Goal: Find contact information: Find contact information

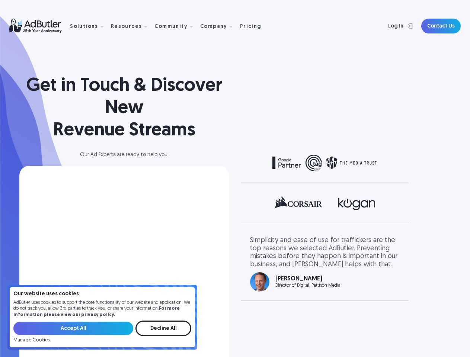
select select "[GEOGRAPHIC_DATA]"
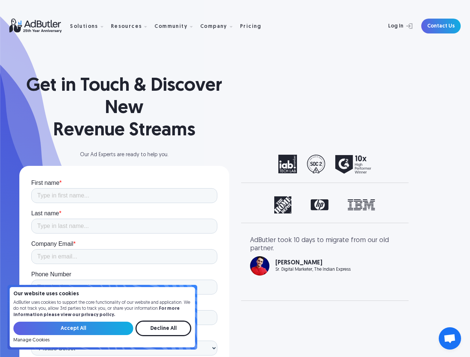
click at [164, 26] on div "Community" at bounding box center [170, 26] width 33 height 5
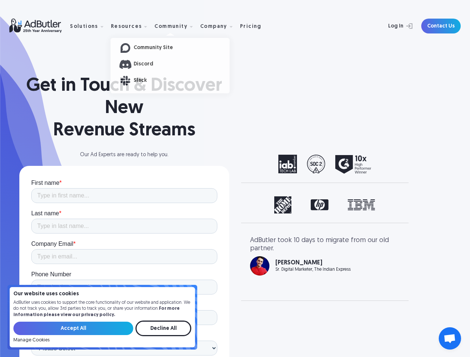
click at [89, 26] on div "Solutions" at bounding box center [84, 26] width 28 height 5
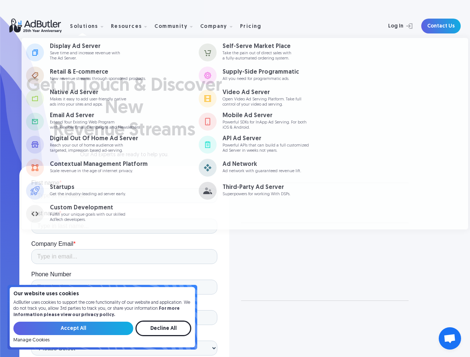
click at [128, 26] on div "Resources" at bounding box center [126, 26] width 31 height 5
click at [172, 26] on div "Community" at bounding box center [170, 26] width 33 height 5
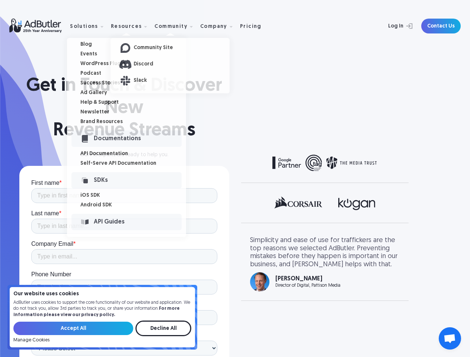
click at [213, 26] on div "Company" at bounding box center [213, 26] width 27 height 5
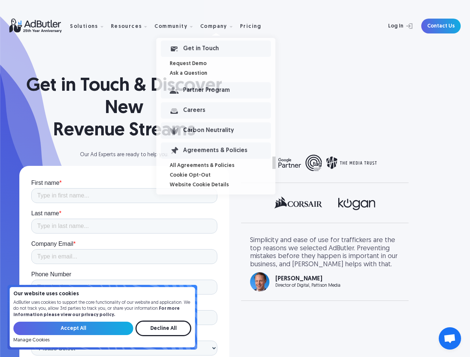
click at [325, 164] on img "2 of 2" at bounding box center [324, 163] width 105 height 16
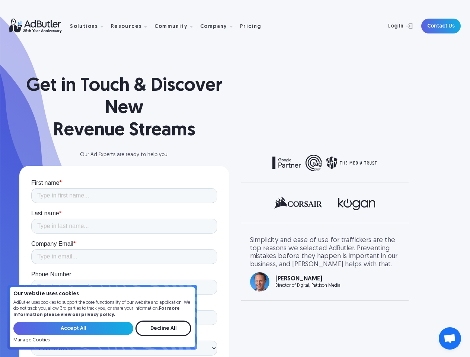
click at [385, 164] on div "2 of 2" at bounding box center [325, 163] width 150 height 16
click at [325, 205] on img "2 of 3" at bounding box center [324, 203] width 101 height 15
click at [385, 205] on div "next slide" at bounding box center [385, 204] width 30 height 17
click at [325, 272] on div "[PERSON_NAME] E-commerce APJ Store Success Lead, HP" at bounding box center [325, 281] width 150 height 19
